Goal: Use online tool/utility: Utilize a website feature to perform a specific function

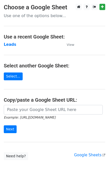
scroll to position [14, 0]
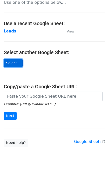
click at [12, 65] on link "Select..." at bounding box center [13, 63] width 19 height 8
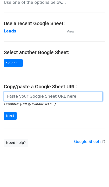
click at [24, 98] on input "url" at bounding box center [53, 96] width 99 height 10
type input "https://docs.google.com/spreadsheets/d/1Ej9qqCYXfY1DDgSP3_kHaCDQ78sl0HT_fgz01mJ…"
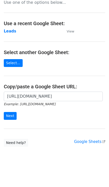
click at [3, 116] on div "https://docs.google.com/spreadsheets/d/1Ej9qqCYXfY1DDgSP3_kHaCDQ78sl0HT_fgz01mJ…" at bounding box center [54, 107] width 109 height 33
click at [6, 116] on input "Next" at bounding box center [10, 116] width 13 height 8
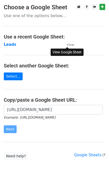
click at [72, 44] on small "View" at bounding box center [71, 45] width 8 height 4
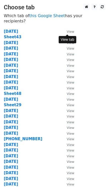
click at [70, 35] on small "View" at bounding box center [71, 37] width 8 height 4
click at [11, 35] on strong "Sheet43" at bounding box center [13, 37] width 18 height 5
